Goal: Task Accomplishment & Management: Use online tool/utility

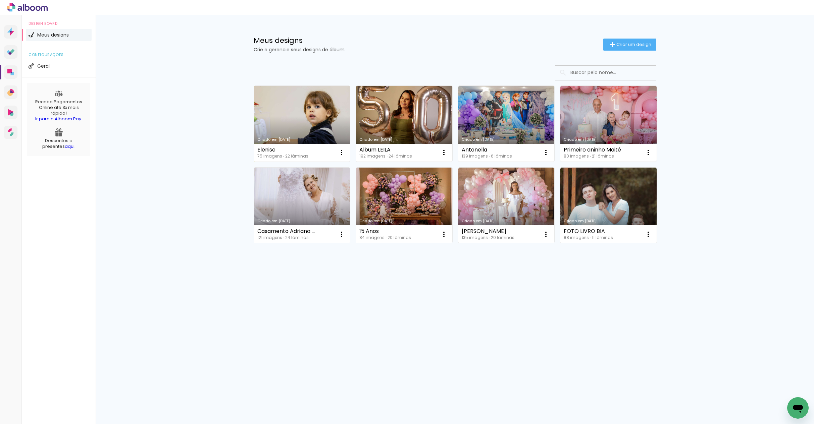
click at [304, 123] on link "Criado em [DATE]" at bounding box center [302, 124] width 96 height 76
click at [296, 109] on link "Criado em [DATE]" at bounding box center [302, 124] width 96 height 76
click at [320, 104] on link "Criado em [DATE]" at bounding box center [302, 124] width 96 height 76
